Goal: Transaction & Acquisition: Purchase product/service

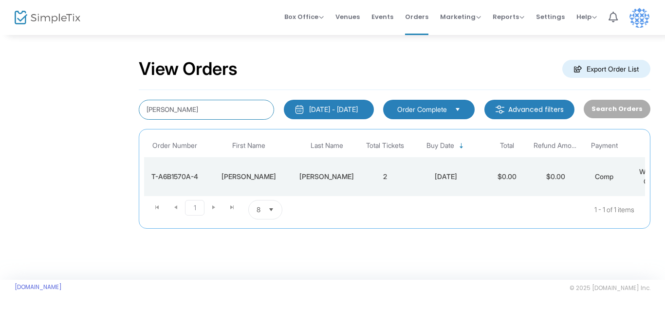
drag, startPoint x: 199, startPoint y: 113, endPoint x: 114, endPoint y: 113, distance: 84.8
click at [114, 113] on div "View Orders Export Order List wishnick 9/1/2025 - 10/19/2025 Last 30 Days Today…" at bounding box center [332, 154] width 665 height 309
drag, startPoint x: 179, startPoint y: 108, endPoint x: 107, endPoint y: 113, distance: 72.2
click at [139, 113] on input "wishnick" at bounding box center [206, 110] width 135 height 20
type input "[PERSON_NAME]"
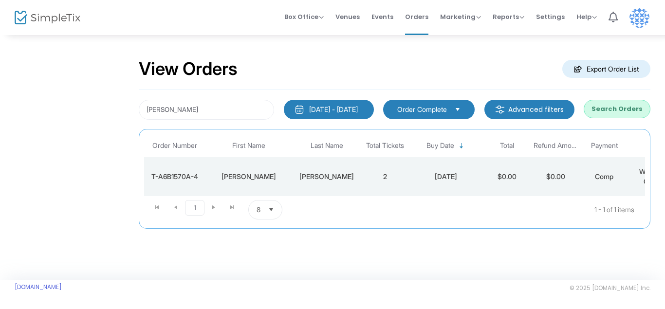
click at [621, 106] on button "Search Orders" at bounding box center [617, 109] width 67 height 19
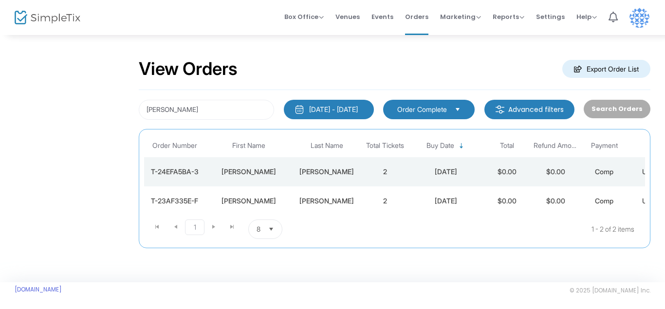
click at [256, 173] on div "[PERSON_NAME]" at bounding box center [249, 172] width 83 height 10
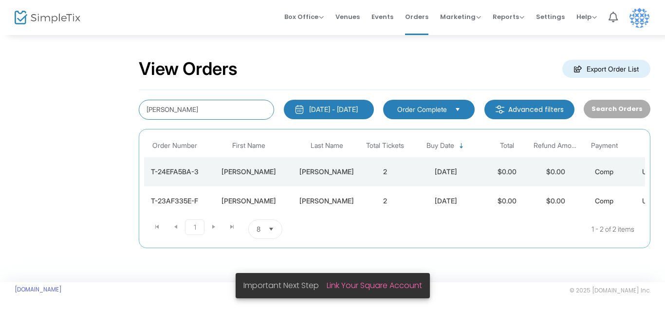
drag, startPoint x: 196, startPoint y: 104, endPoint x: 110, endPoint y: 112, distance: 86.1
click at [110, 112] on div "View Orders Export Order List [PERSON_NAME] [DATE] - [DATE] Last 30 Days [DATE]…" at bounding box center [332, 156] width 665 height 312
drag, startPoint x: 181, startPoint y: 111, endPoint x: 103, endPoint y: 111, distance: 77.9
click at [139, 111] on input "[PERSON_NAME]" at bounding box center [206, 110] width 135 height 20
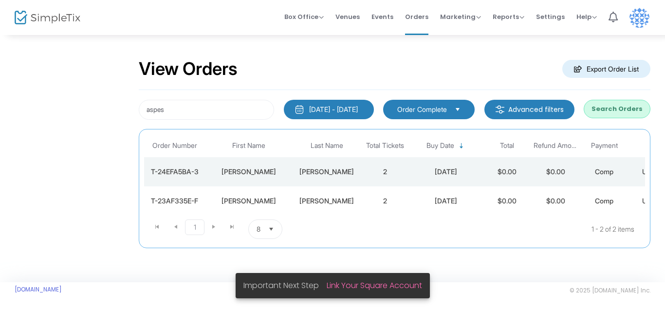
click at [619, 111] on button "Search Orders" at bounding box center [617, 109] width 67 height 19
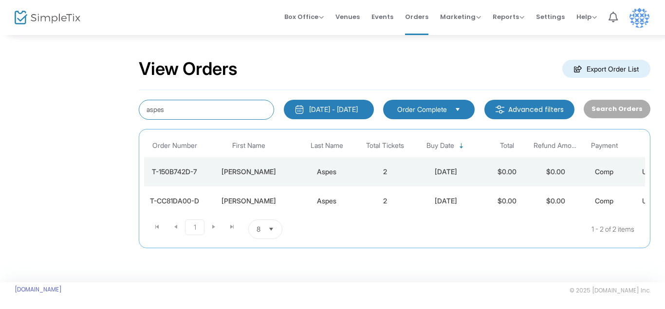
click at [181, 114] on input "aspes" at bounding box center [206, 110] width 135 height 20
paste input "[EMAIL_ADDRESS][DOMAIN_NAME]"
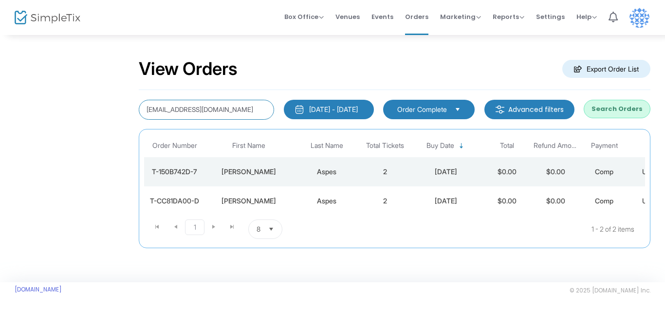
type input "[EMAIL_ADDRESS][DOMAIN_NAME]"
click at [618, 108] on button "Search Orders" at bounding box center [617, 109] width 67 height 19
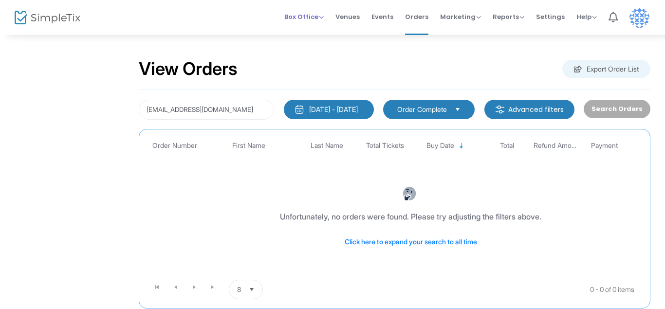
click at [300, 18] on span "Box Office" at bounding box center [303, 16] width 39 height 9
click at [313, 29] on li "Sell Tickets" at bounding box center [319, 25] width 70 height 19
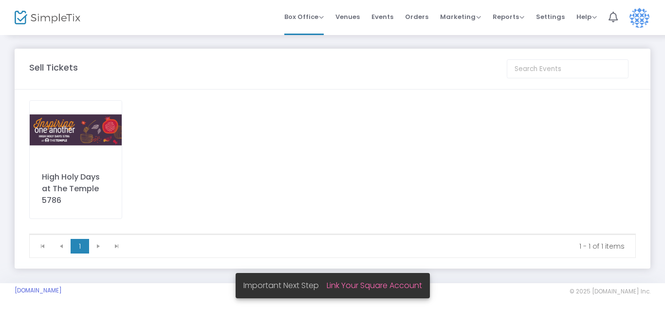
click at [73, 166] on div "High Holy Days at The Temple 5786" at bounding box center [75, 159] width 93 height 119
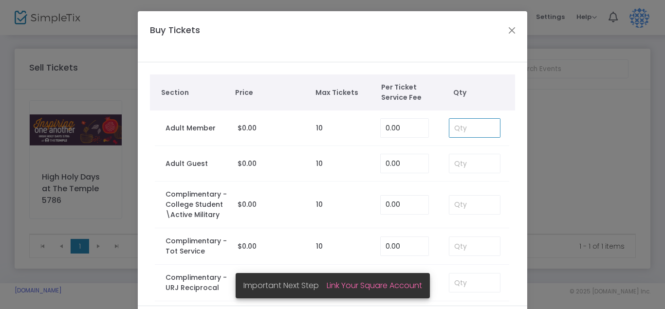
click at [470, 128] on input at bounding box center [475, 128] width 51 height 19
type input "1"
click at [470, 158] on input at bounding box center [475, 163] width 51 height 19
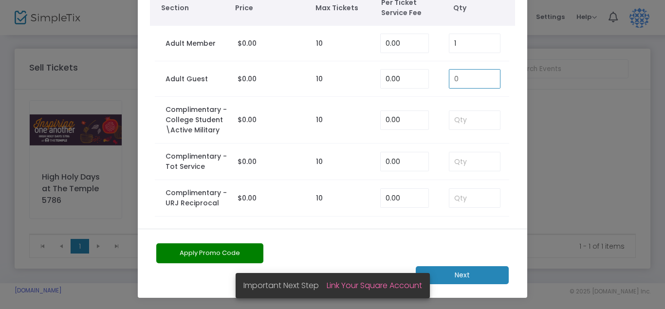
scroll to position [3, 0]
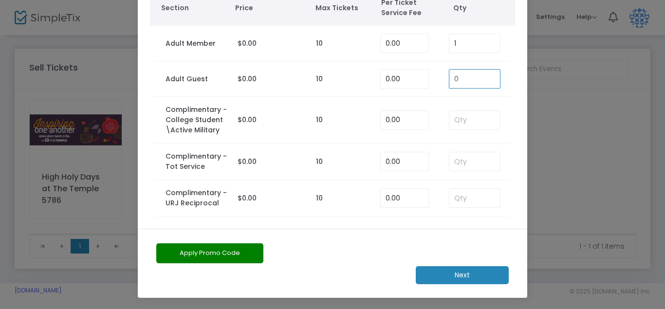
type input "0"
click at [465, 278] on m-button "Next" at bounding box center [462, 275] width 93 height 18
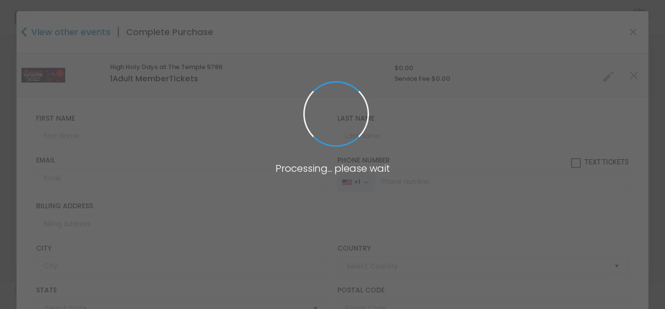
type input "[GEOGRAPHIC_DATA]"
type input "[US_STATE]"
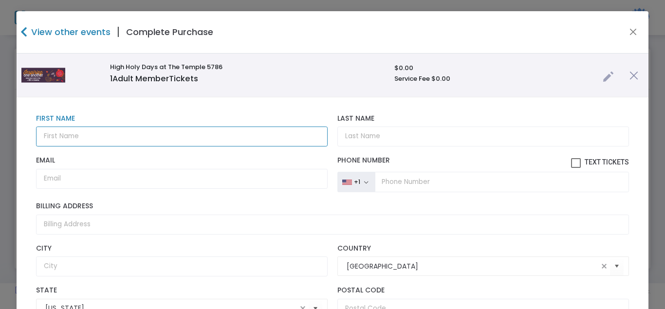
click at [162, 136] on input "text" at bounding box center [182, 137] width 292 height 20
type input "[PERSON_NAME]"
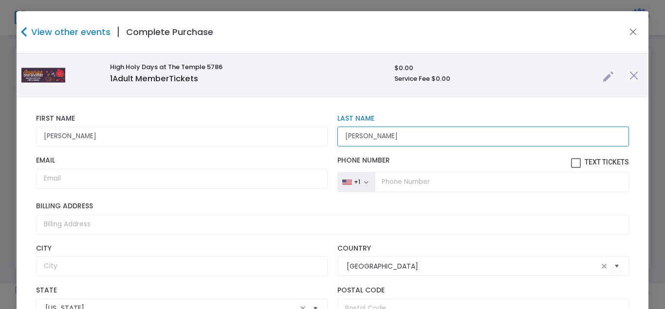
type input "[PERSON_NAME]"
